Goal: Transaction & Acquisition: Obtain resource

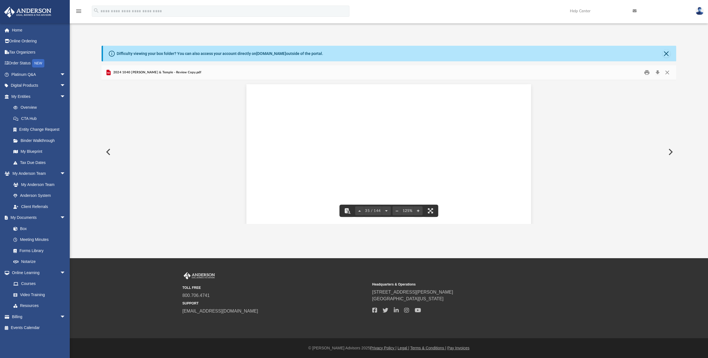
scroll to position [12908, 0]
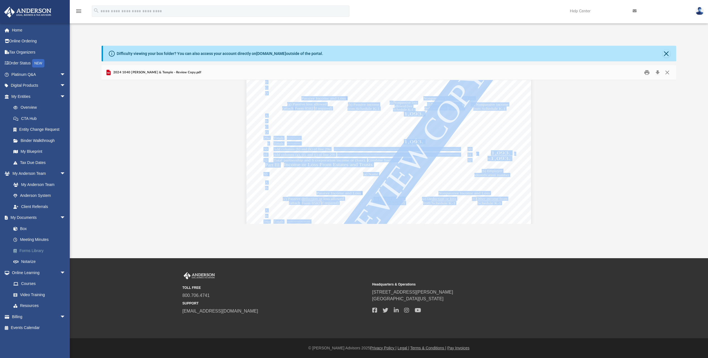
click at [27, 250] on link "Forms Library" at bounding box center [41, 250] width 66 height 11
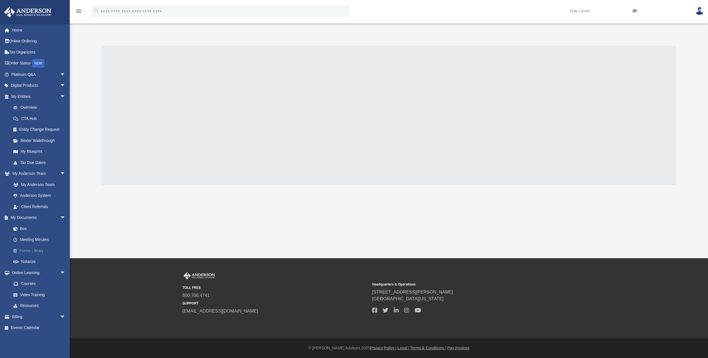
click at [27, 250] on link "Forms Library" at bounding box center [41, 250] width 66 height 11
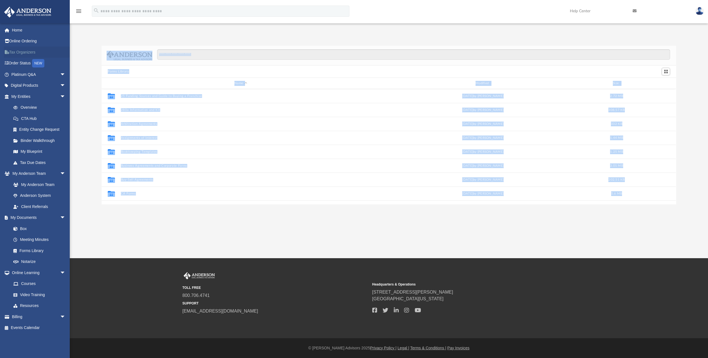
scroll to position [123, 570]
click at [14, 51] on link "Tax Organizers" at bounding box center [39, 52] width 70 height 11
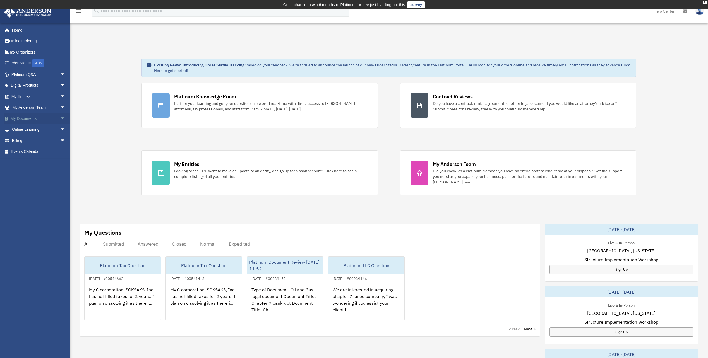
click at [16, 117] on link "My Documents arrow_drop_down" at bounding box center [39, 118] width 70 height 11
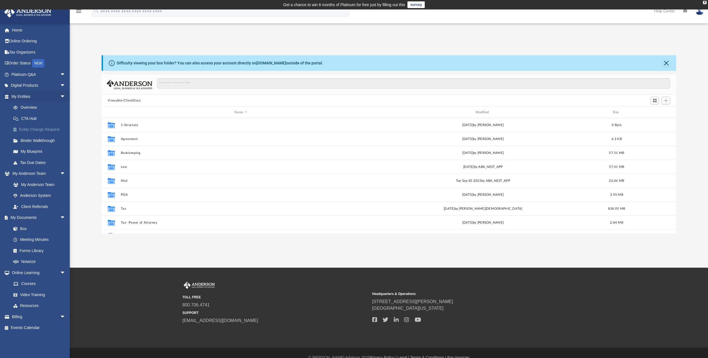
scroll to position [123, 570]
click at [30, 250] on link "Forms Library" at bounding box center [41, 250] width 66 height 11
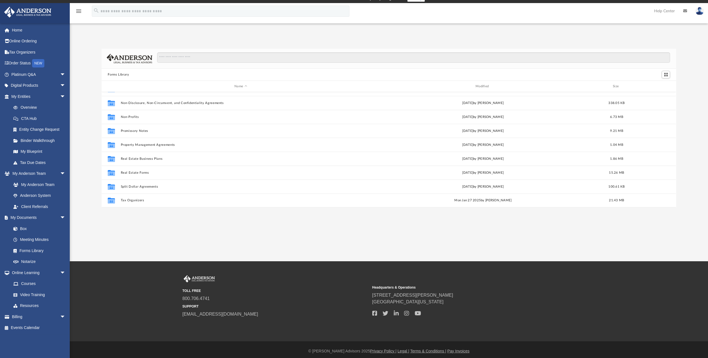
scroll to position [9, 0]
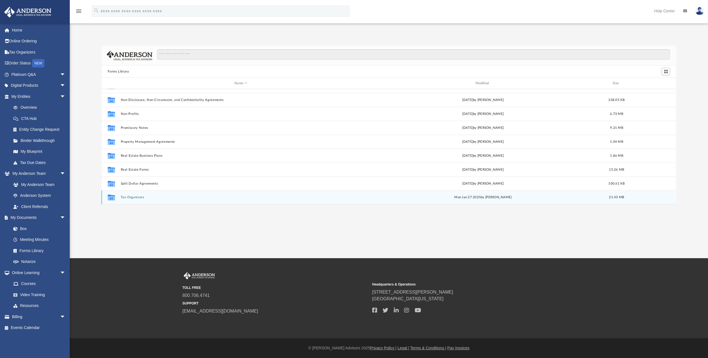
click at [134, 198] on button "Tax Organizers" at bounding box center [241, 198] width 240 height 4
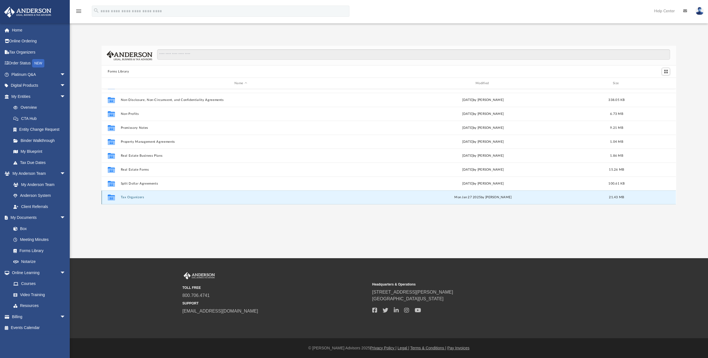
click at [134, 198] on button "Tax Organizers" at bounding box center [241, 198] width 240 height 4
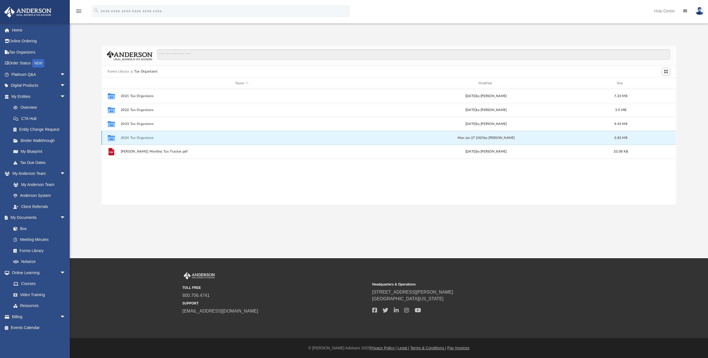
click at [128, 136] on button "2024 Tax Organizers" at bounding box center [242, 138] width 242 height 4
click at [170, 137] on button "2024 Tax Organizer for Tax Exempt Organizations 990 & 990N Returns.pdf" at bounding box center [242, 138] width 242 height 4
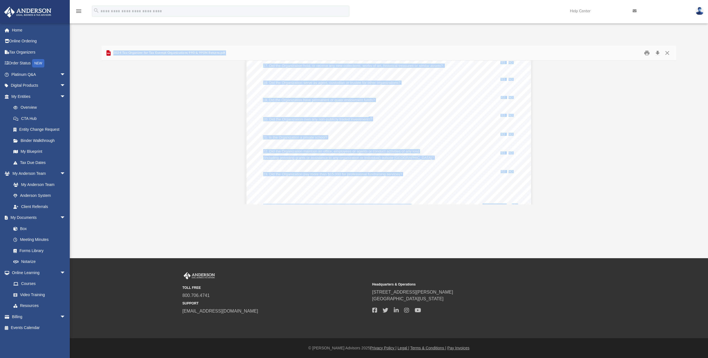
scroll to position [3990, 0]
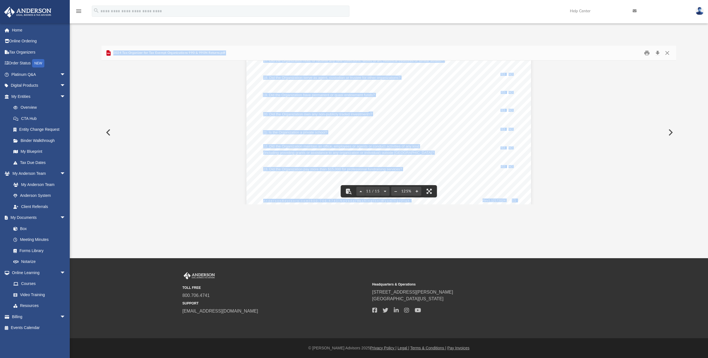
click at [109, 129] on button "Preview" at bounding box center [108, 133] width 12 height 16
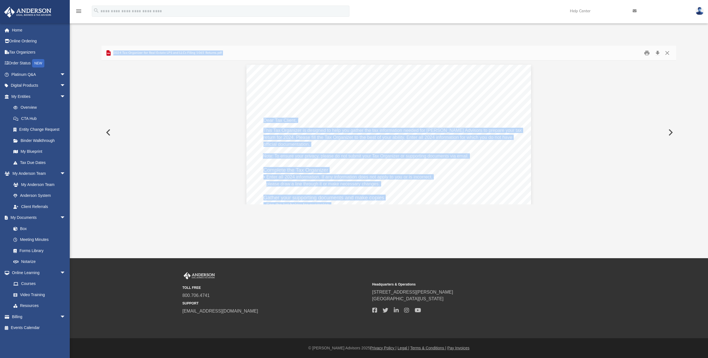
click at [110, 129] on button "Preview" at bounding box center [108, 133] width 12 height 16
click at [107, 128] on button "Preview" at bounding box center [108, 133] width 12 height 16
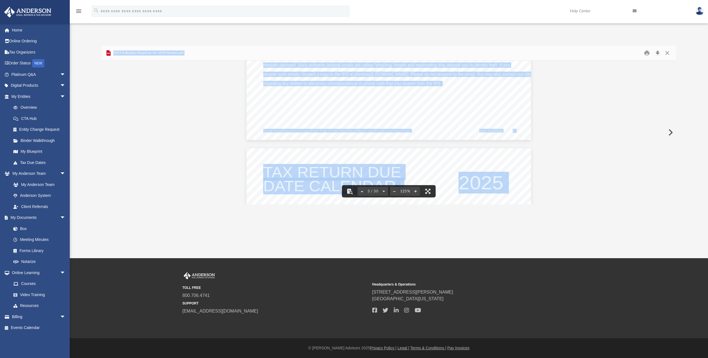
scroll to position [753, 0]
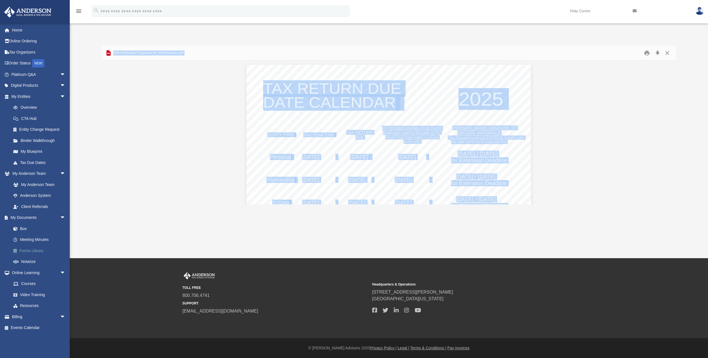
click at [27, 250] on link "Forms Library" at bounding box center [41, 250] width 66 height 11
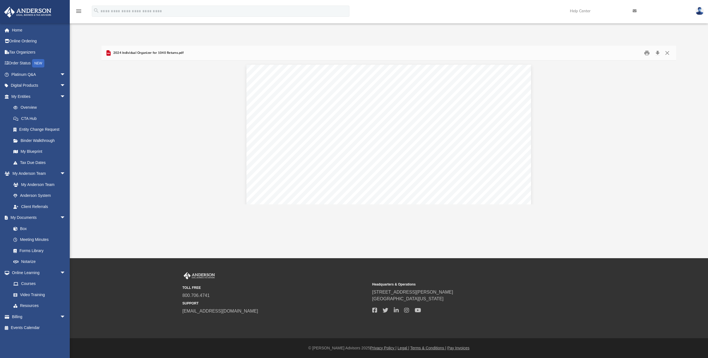
drag, startPoint x: 27, startPoint y: 250, endPoint x: 81, endPoint y: 233, distance: 56.6
click at [81, 233] on div "App jojlawson@yahoo.com Sign Out jojlawson@yahoo.com Home Online Ordering Tax O…" at bounding box center [354, 129] width 708 height 258
click at [35, 251] on link "Forms Library" at bounding box center [41, 250] width 66 height 11
click at [31, 250] on link "Forms Library" at bounding box center [41, 250] width 66 height 11
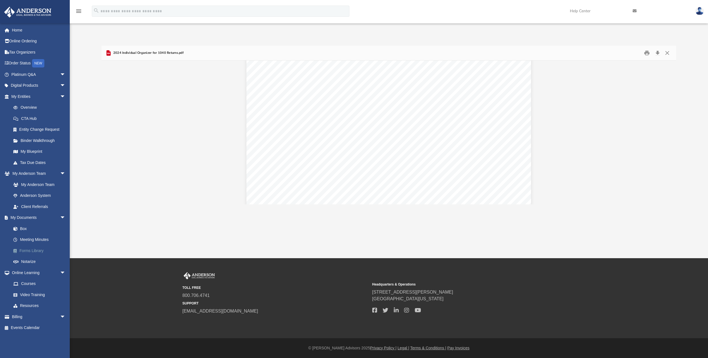
click at [31, 250] on link "Forms Library" at bounding box center [41, 250] width 66 height 11
click at [32, 249] on link "Forms Library" at bounding box center [41, 250] width 66 height 11
click at [155, 54] on span "2024 Individual Organizer for 1040 Returns.pdf" at bounding box center [147, 52] width 71 height 5
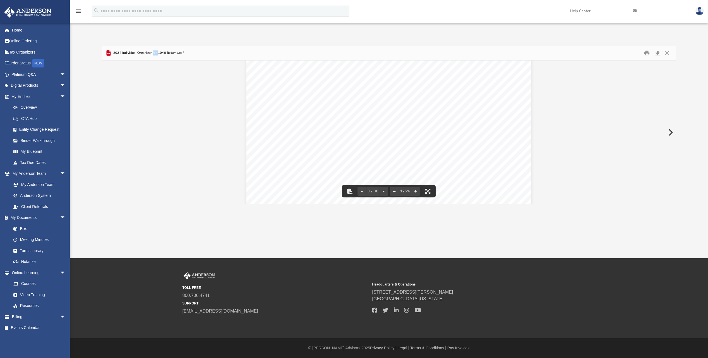
drag, startPoint x: 155, startPoint y: 54, endPoint x: 141, endPoint y: 62, distance: 15.9
click at [669, 46] on div "2024 Individual Organizer for 1040 Returns.pdf" at bounding box center [389, 53] width 574 height 15
click at [667, 52] on button "Close" at bounding box center [667, 53] width 10 height 9
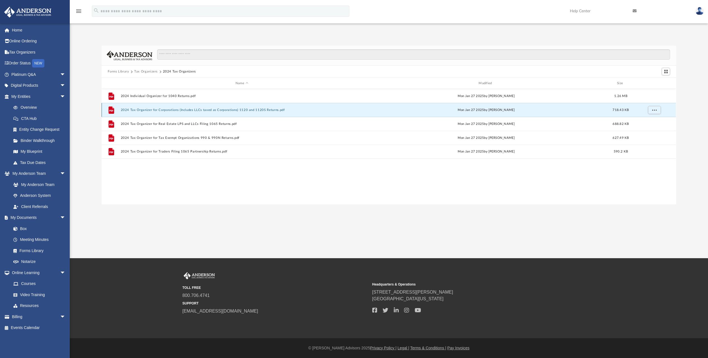
click at [173, 109] on button "2024 Tax Organizer for Corporations (Includes LLCs taxed as Corporations) 1120 …" at bounding box center [242, 110] width 242 height 4
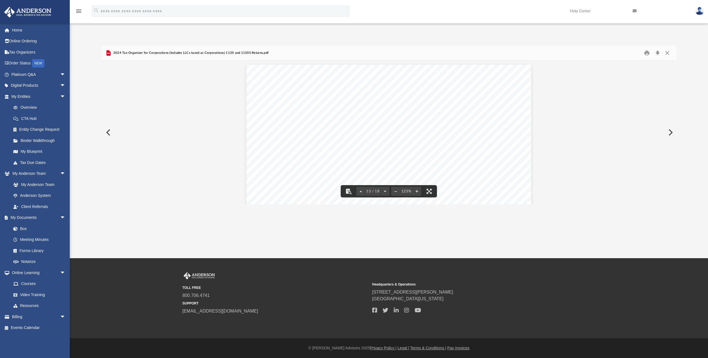
scroll to position [123, 570]
click at [657, 50] on button "Download" at bounding box center [657, 53] width 10 height 9
